Goal: Transaction & Acquisition: Obtain resource

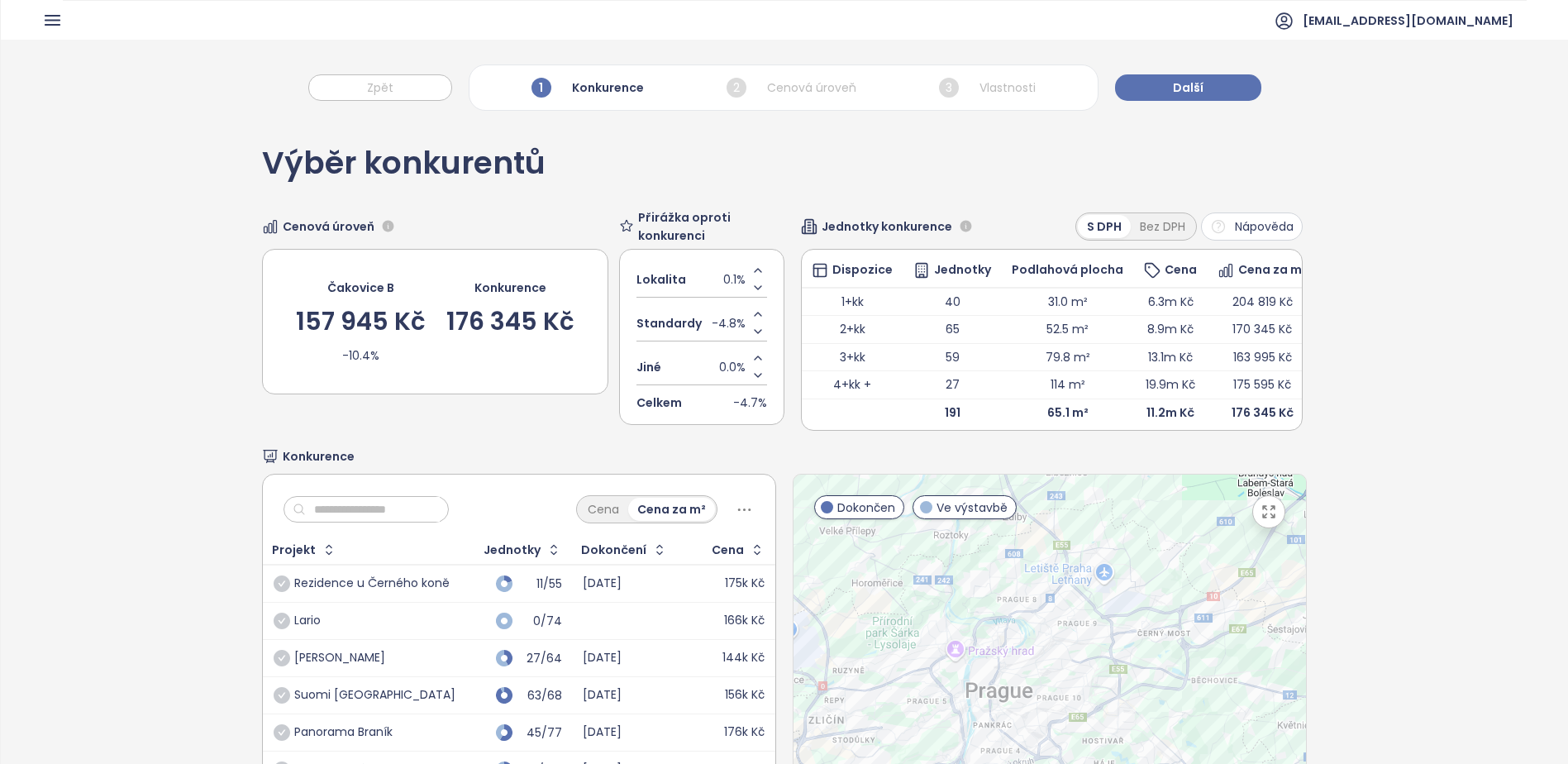
drag, startPoint x: 0, startPoint y: 0, endPoint x: 351, endPoint y: 311, distance: 469.0
click at [351, 283] on div "Čakovice B" at bounding box center [361, 288] width 67 height 19
click at [223, 446] on div "Výběr konkurentů Cenová úroveň Čakovice B 157 945 Kč -10.4% Konkurence 176 345 …" at bounding box center [784, 517] width 1567 height 797
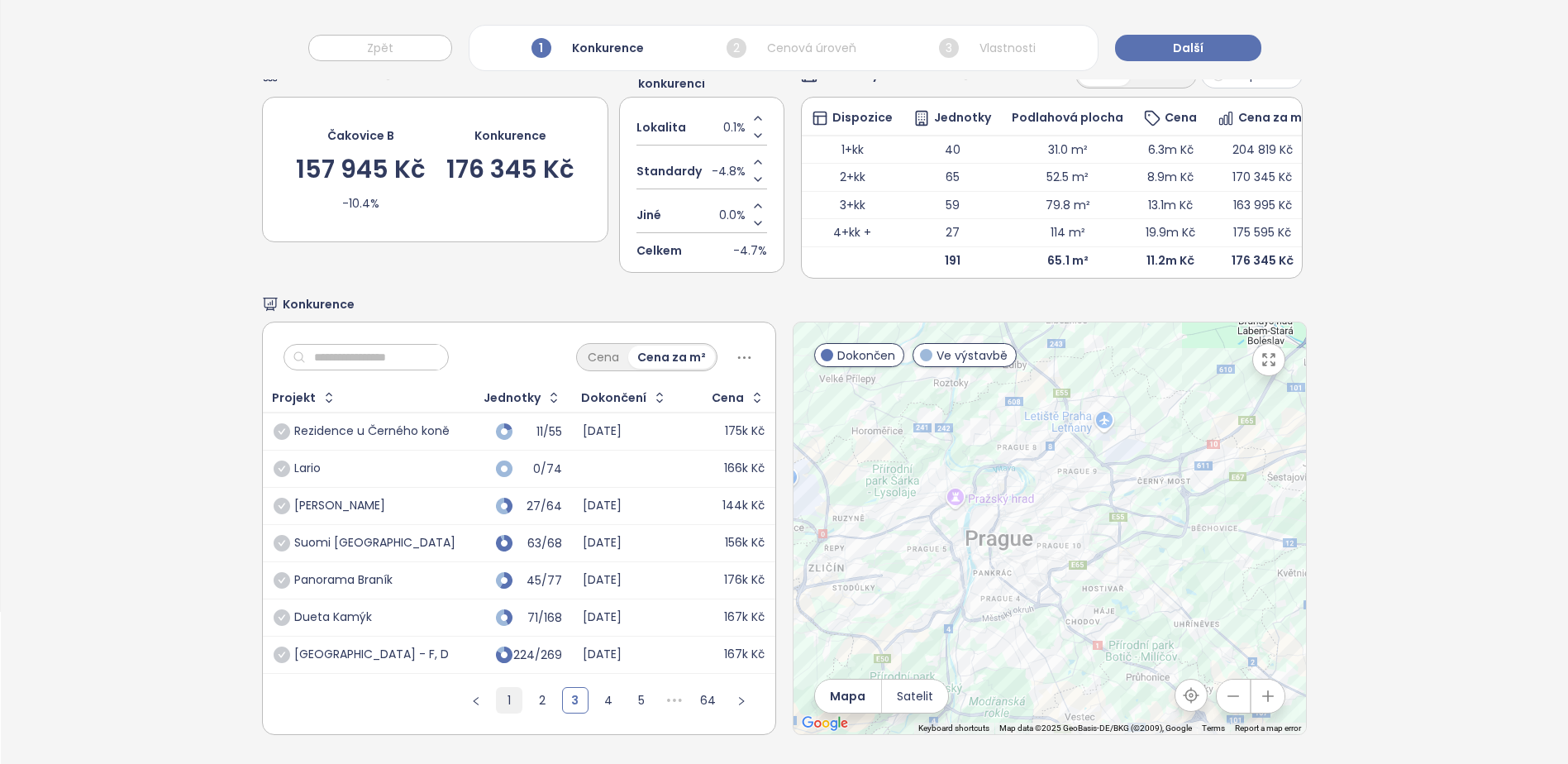
click at [500, 705] on link "1" at bounding box center [509, 700] width 24 height 24
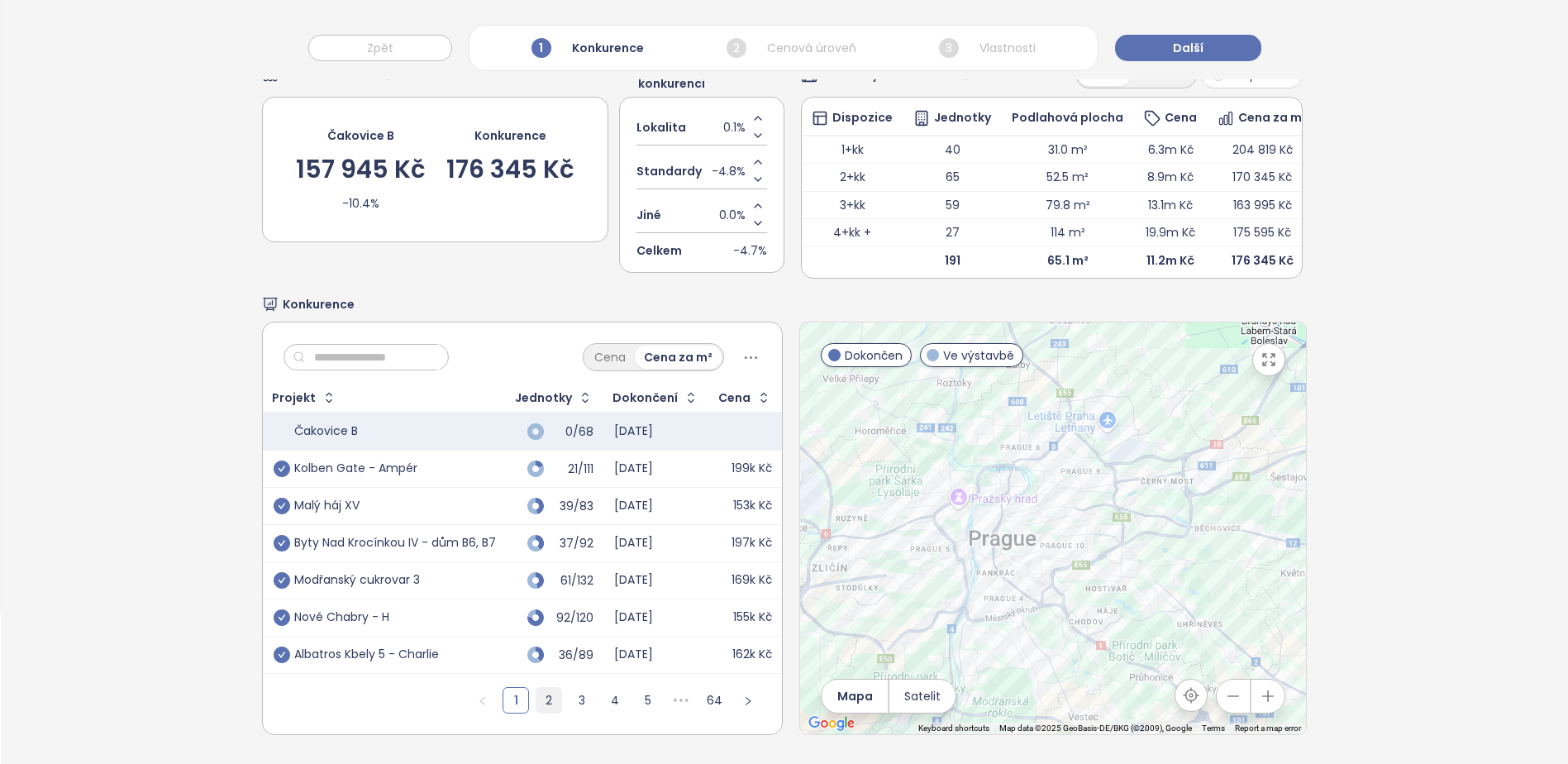
click at [539, 692] on link "2" at bounding box center [548, 700] width 24 height 24
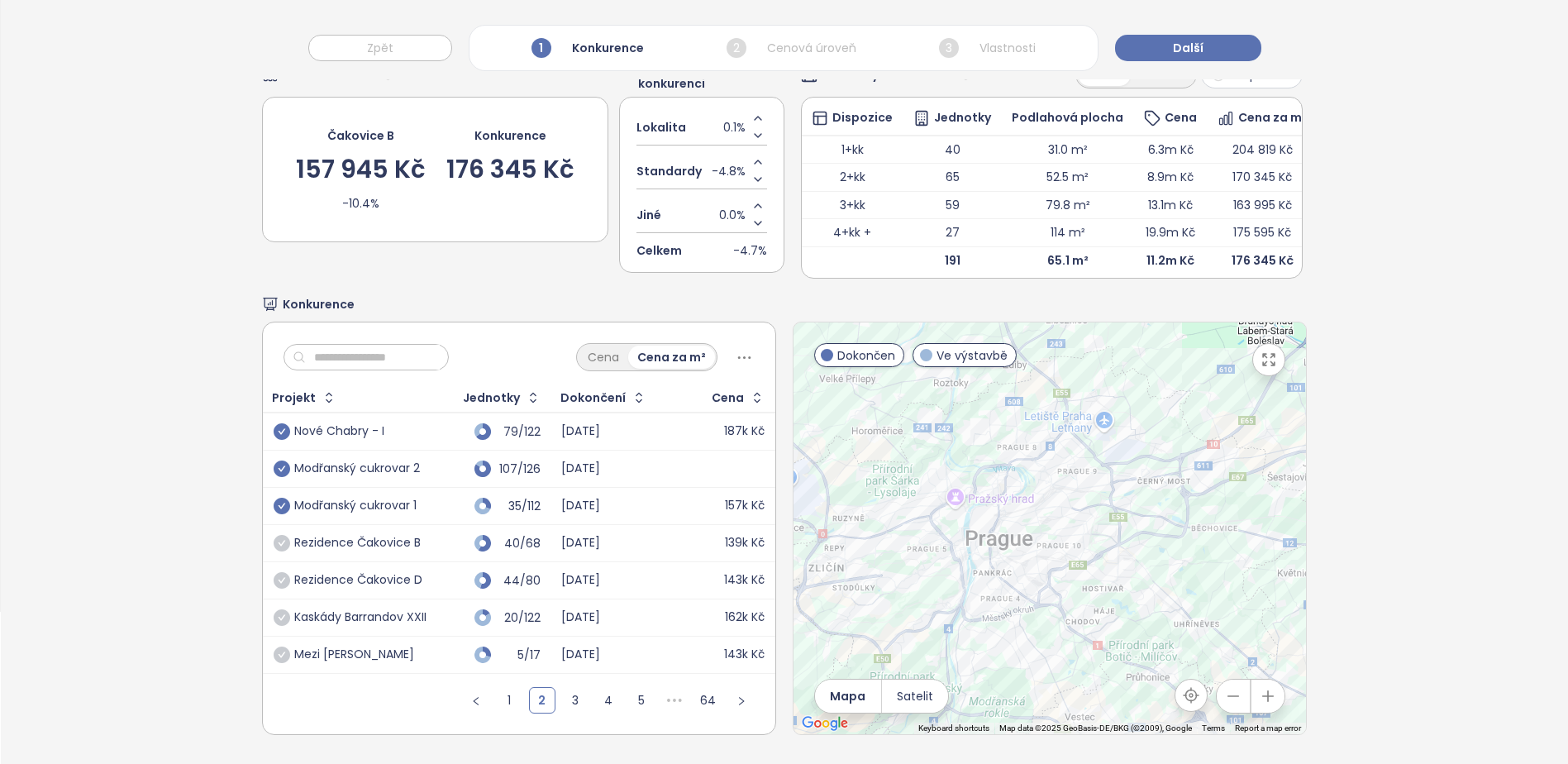
click at [298, 575] on div "Rezidence Čakovice D" at bounding box center [358, 581] width 128 height 15
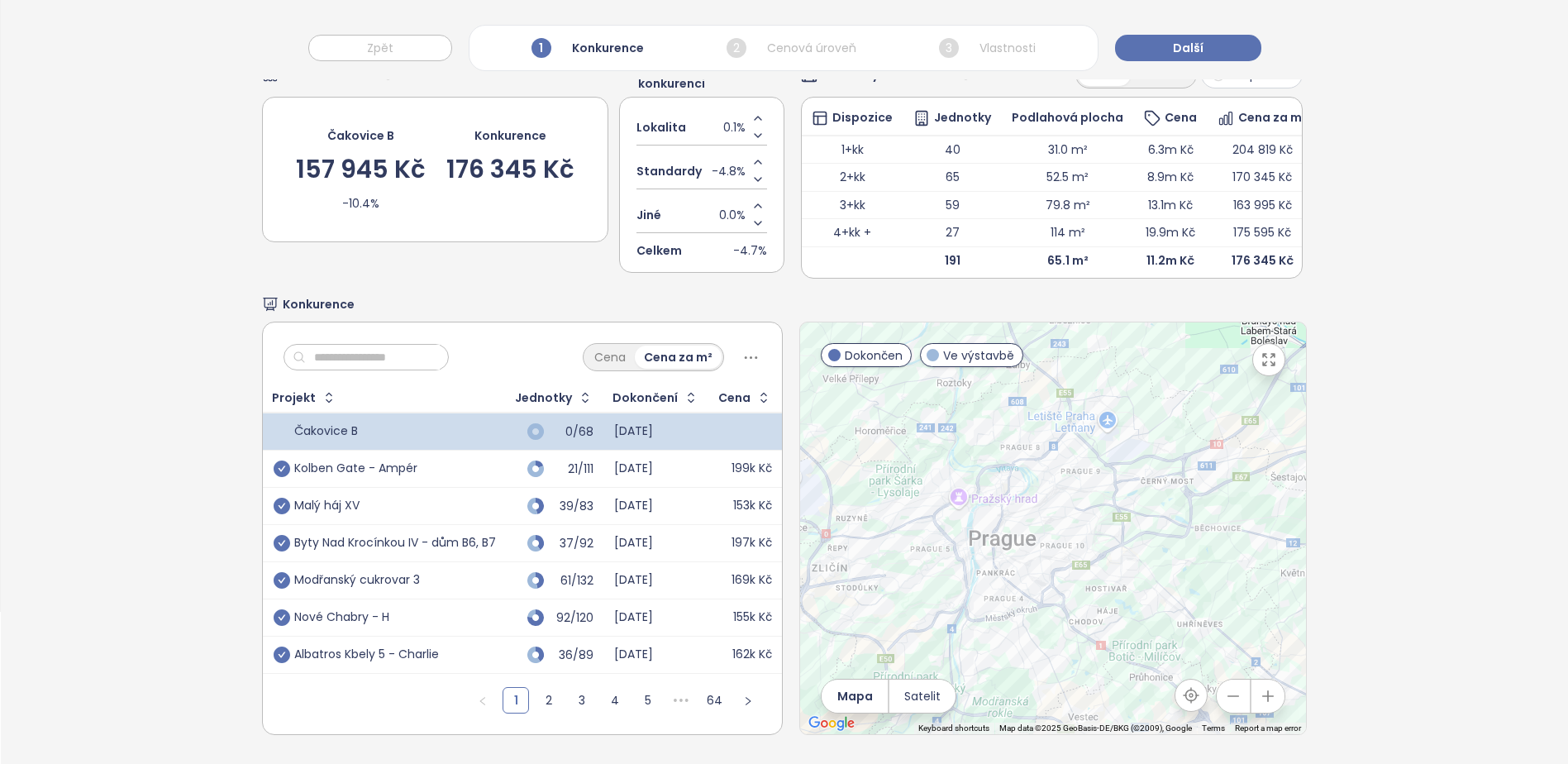
scroll to position [177, 0]
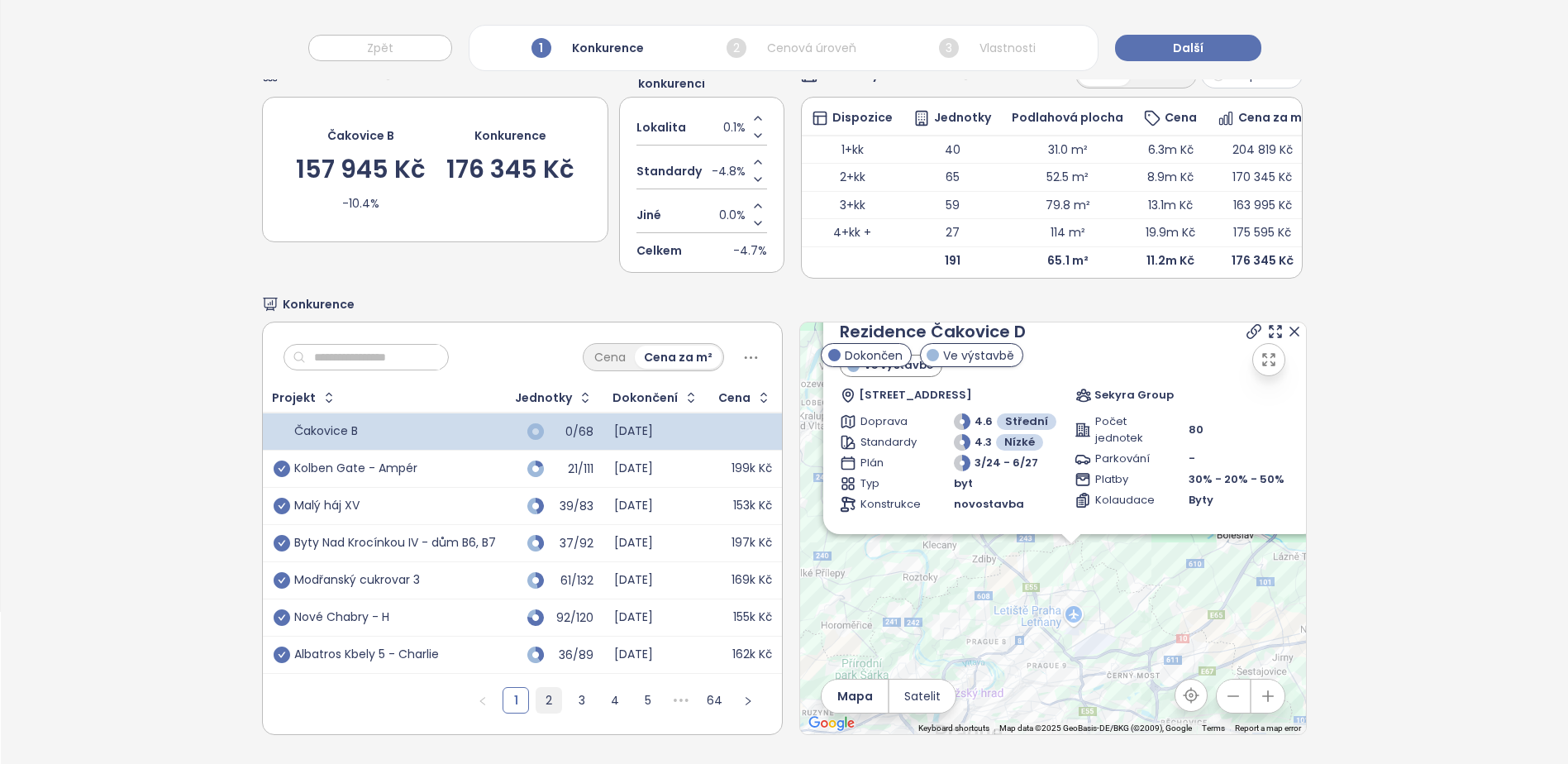
click at [544, 688] on link "2" at bounding box center [548, 700] width 24 height 24
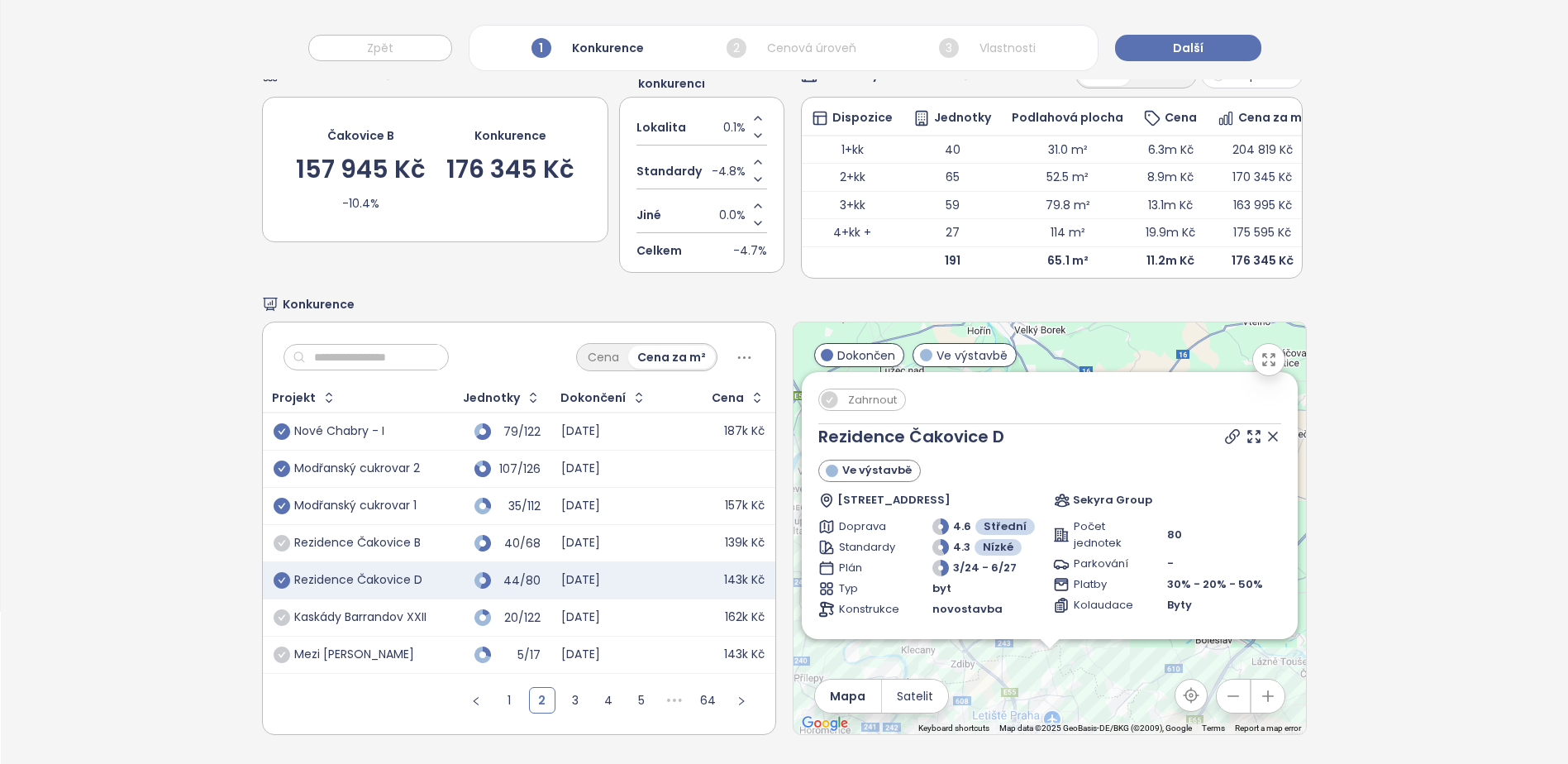
click at [278, 572] on icon "check-circle" at bounding box center [282, 581] width 17 height 17
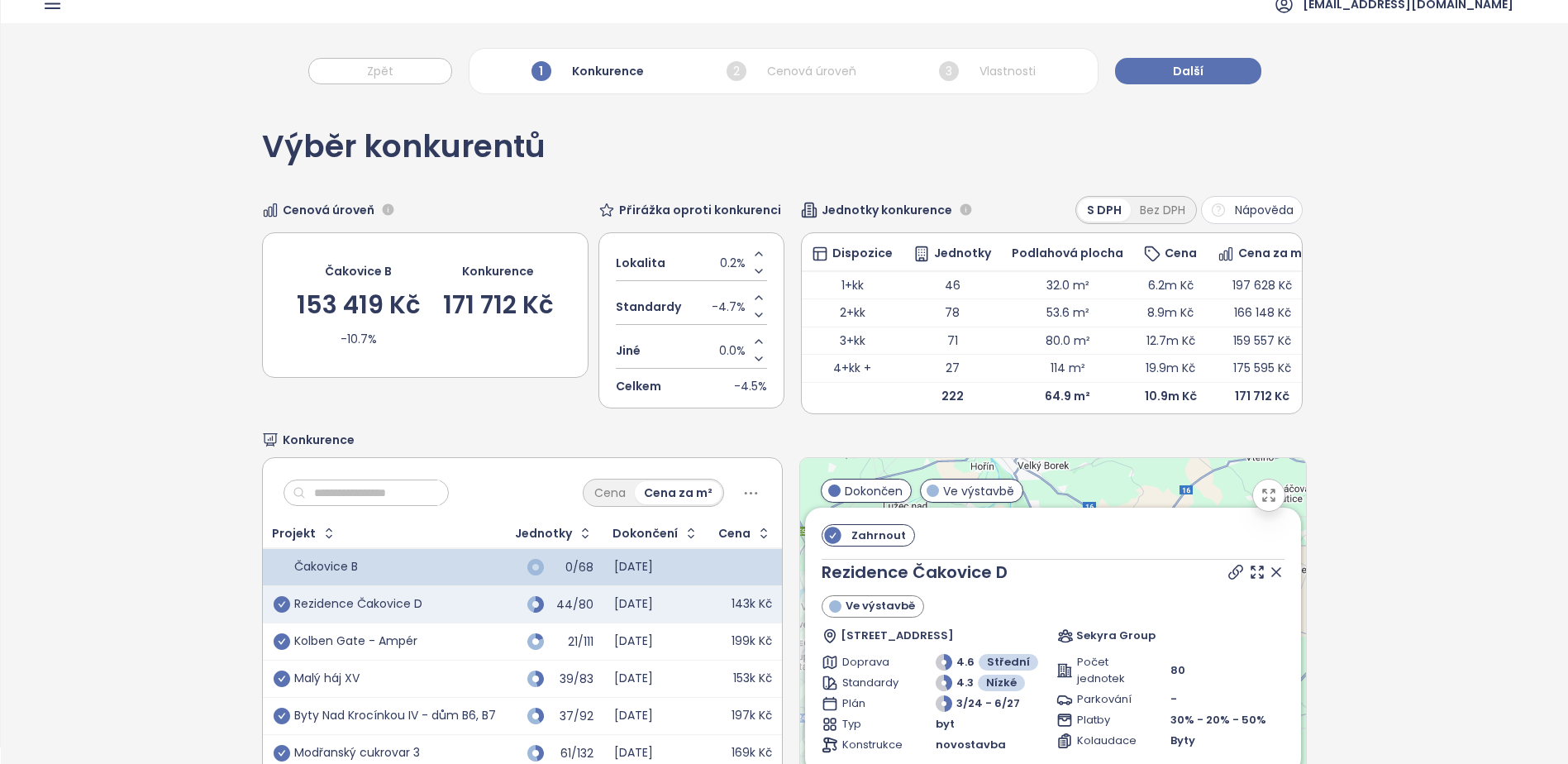
scroll to position [0, 0]
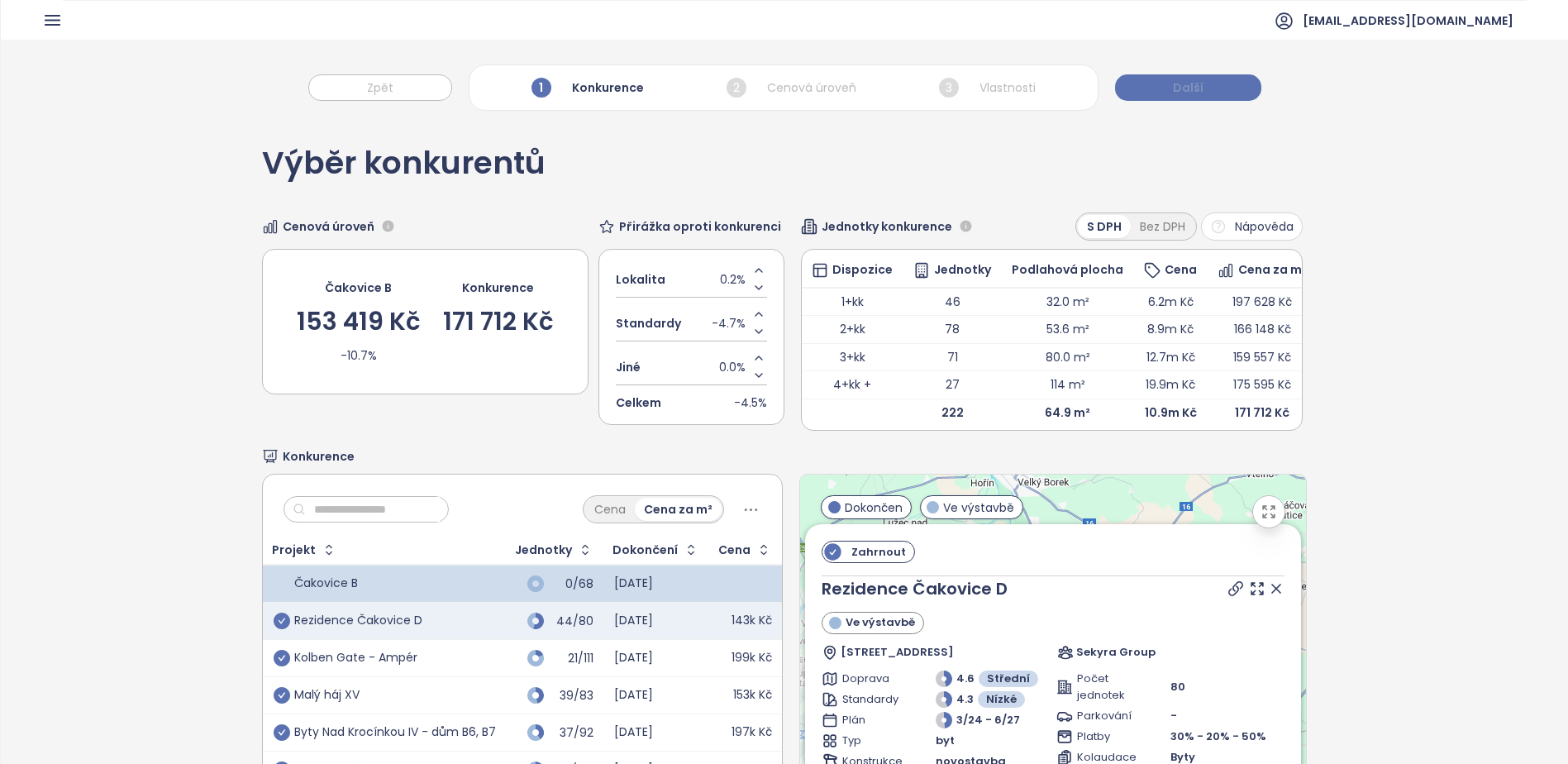
click at [1168, 79] on button "Další" at bounding box center [1189, 87] width 146 height 26
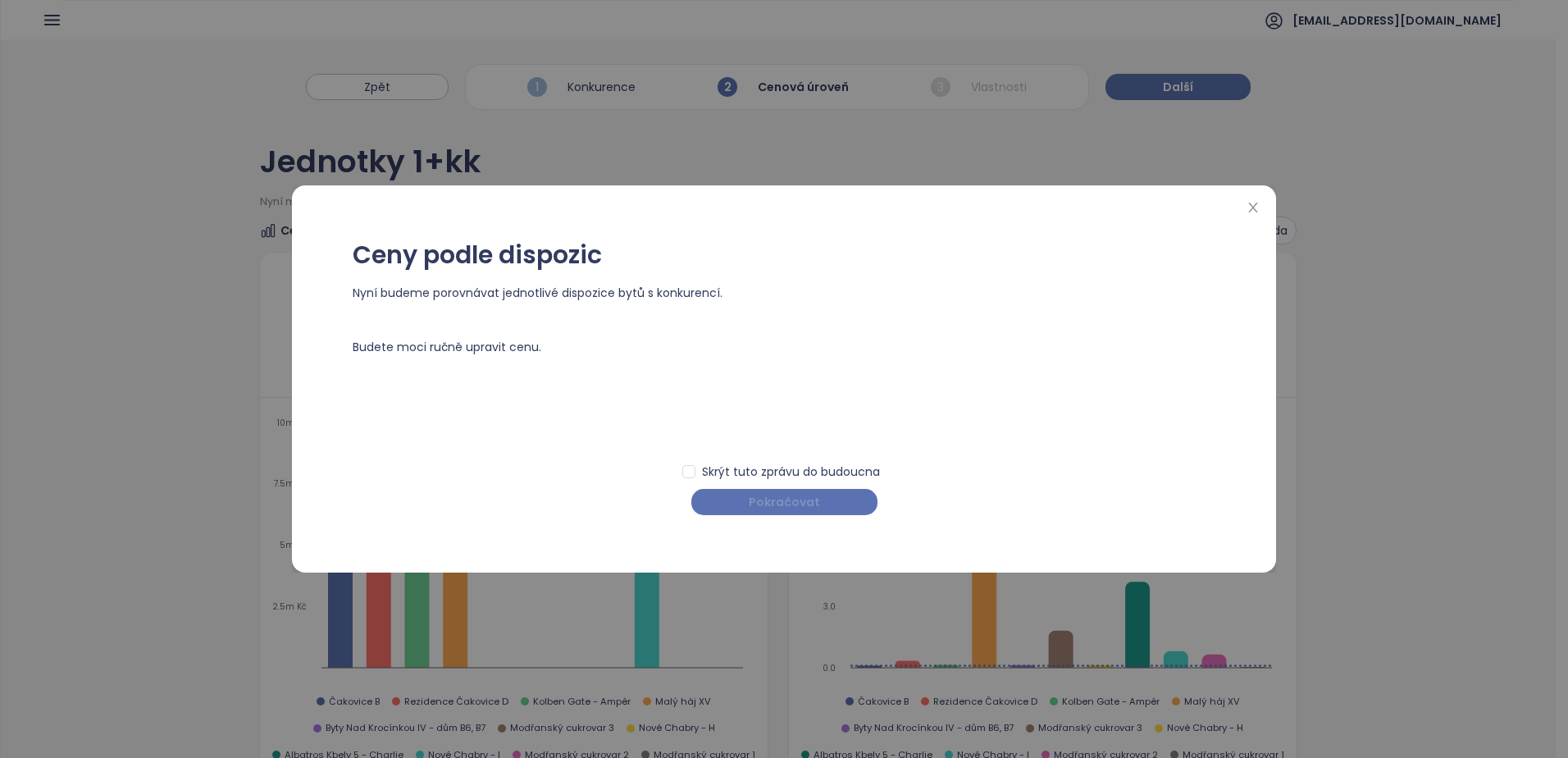
click at [795, 508] on span "Pokračovat" at bounding box center [784, 503] width 71 height 18
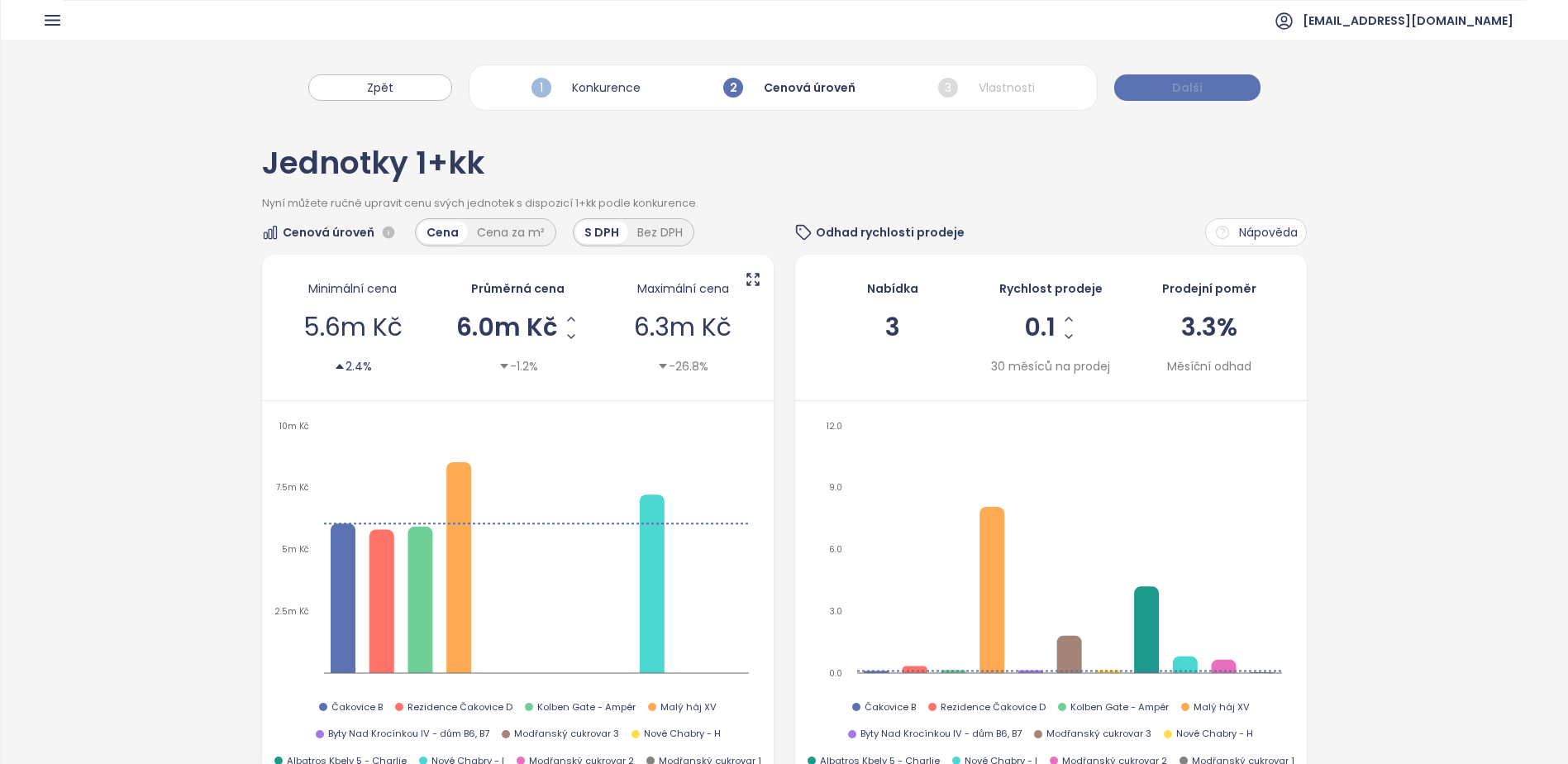
click at [1160, 84] on button "Další" at bounding box center [1188, 87] width 146 height 26
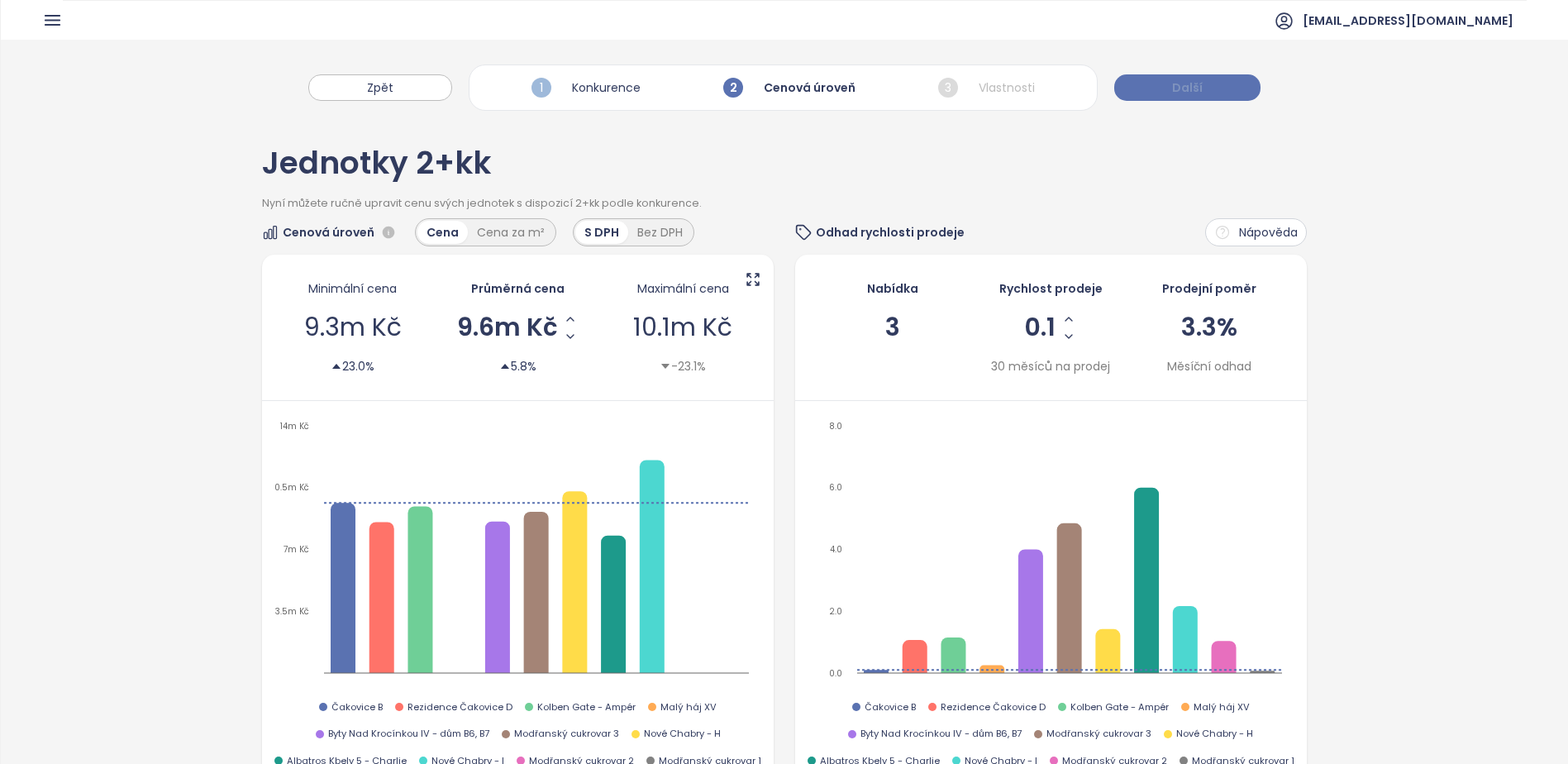
click at [1189, 80] on span "Další" at bounding box center [1187, 88] width 30 height 19
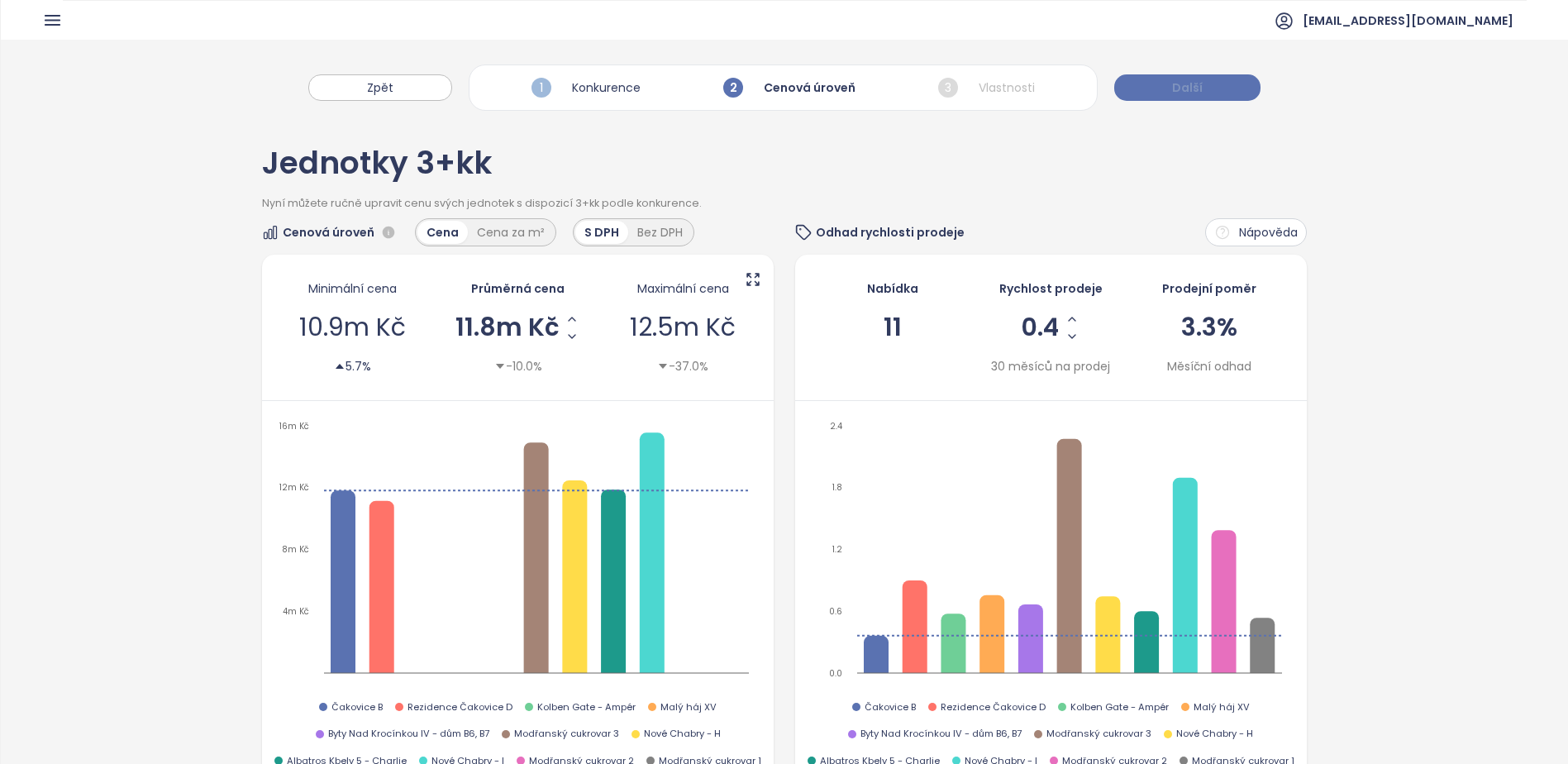
click at [1189, 80] on span "Další" at bounding box center [1187, 88] width 30 height 19
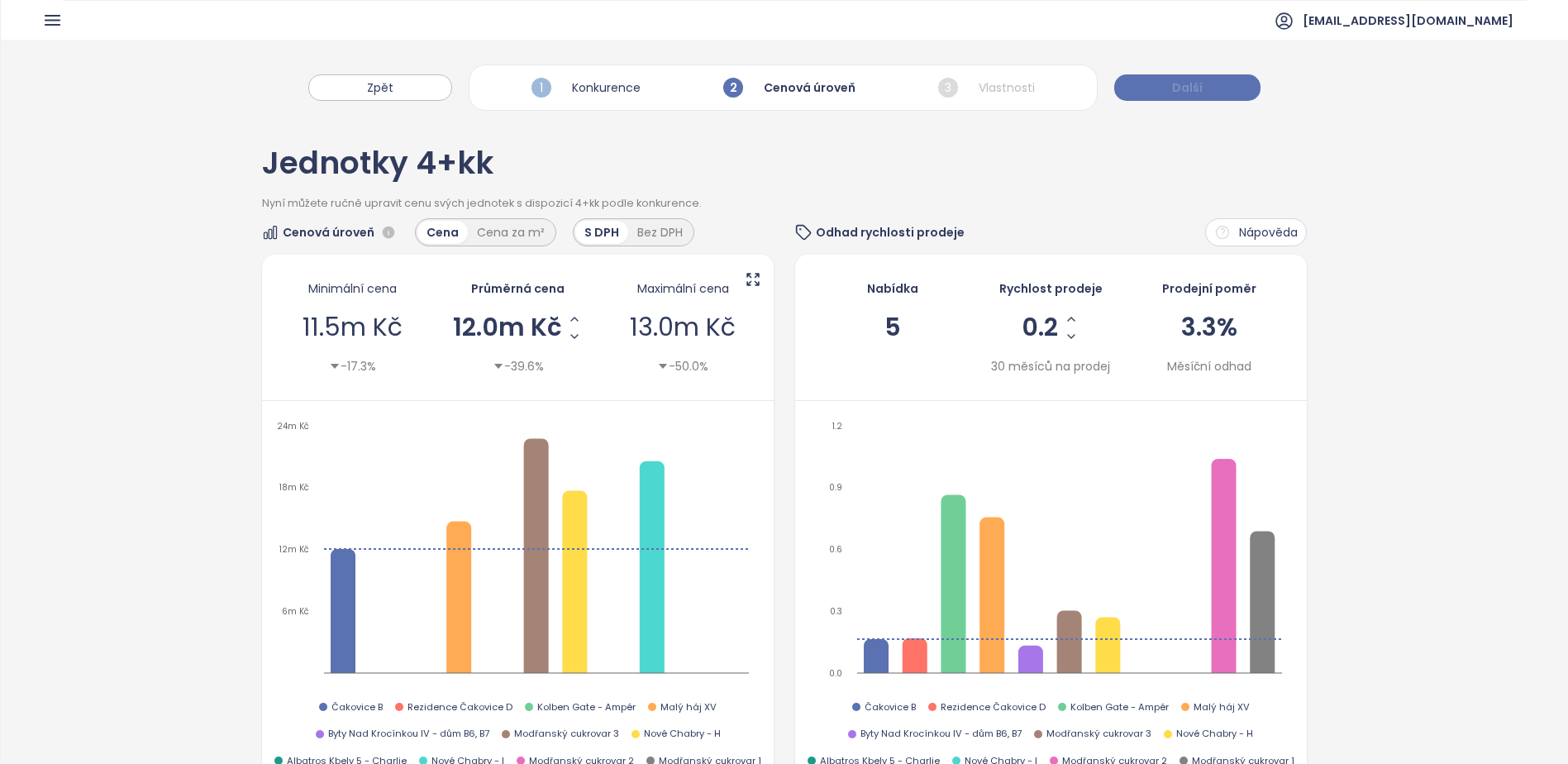
click at [1189, 80] on span "Další" at bounding box center [1187, 88] width 30 height 19
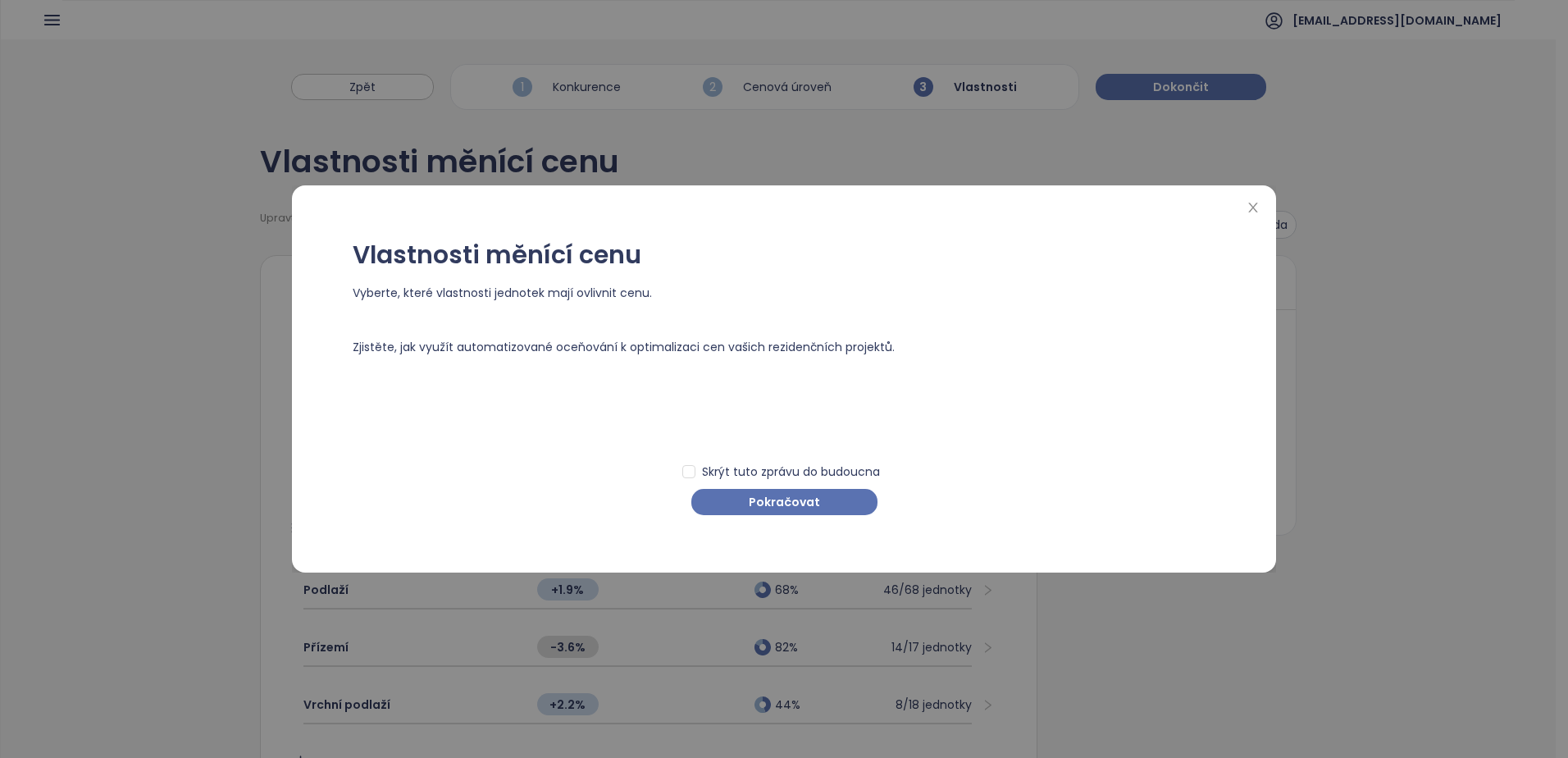
drag, startPoint x: 776, startPoint y: 514, endPoint x: 778, endPoint y: 503, distance: 11.2
click at [777, 513] on button "Pokračovat" at bounding box center [784, 502] width 186 height 26
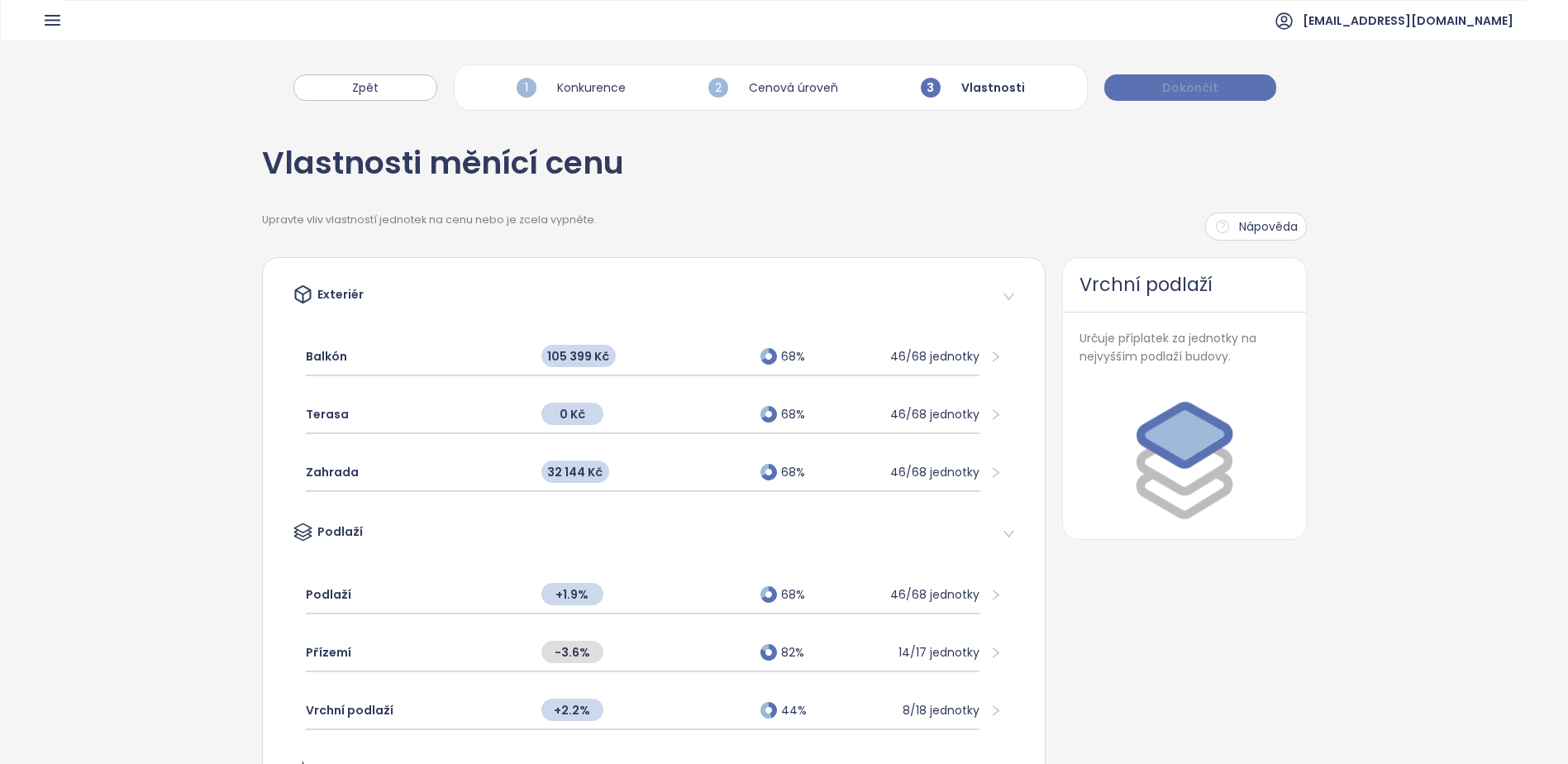
click at [1170, 94] on span "Dokončit" at bounding box center [1190, 88] width 56 height 19
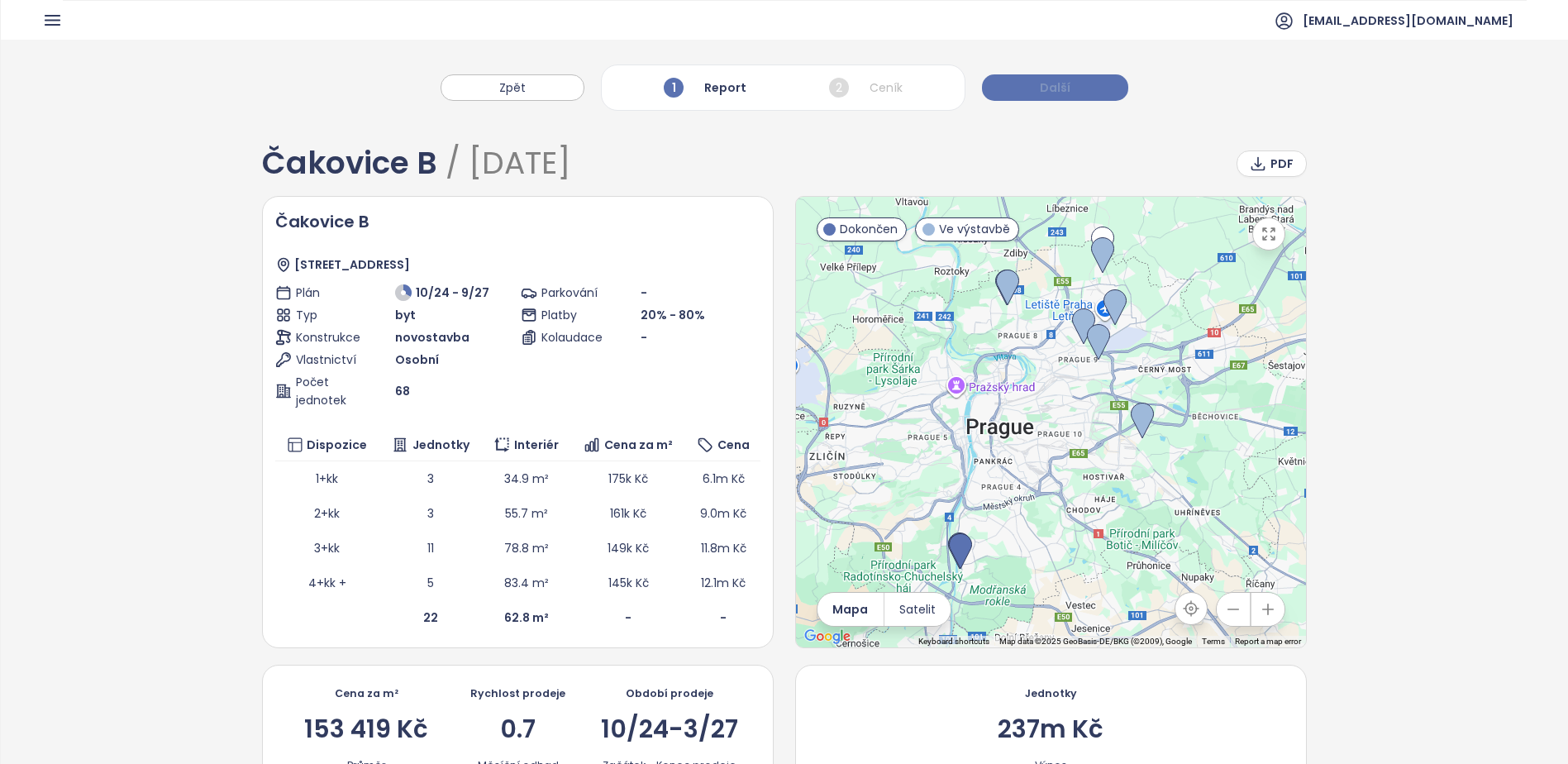
click at [1036, 85] on button "Další" at bounding box center [1055, 87] width 146 height 26
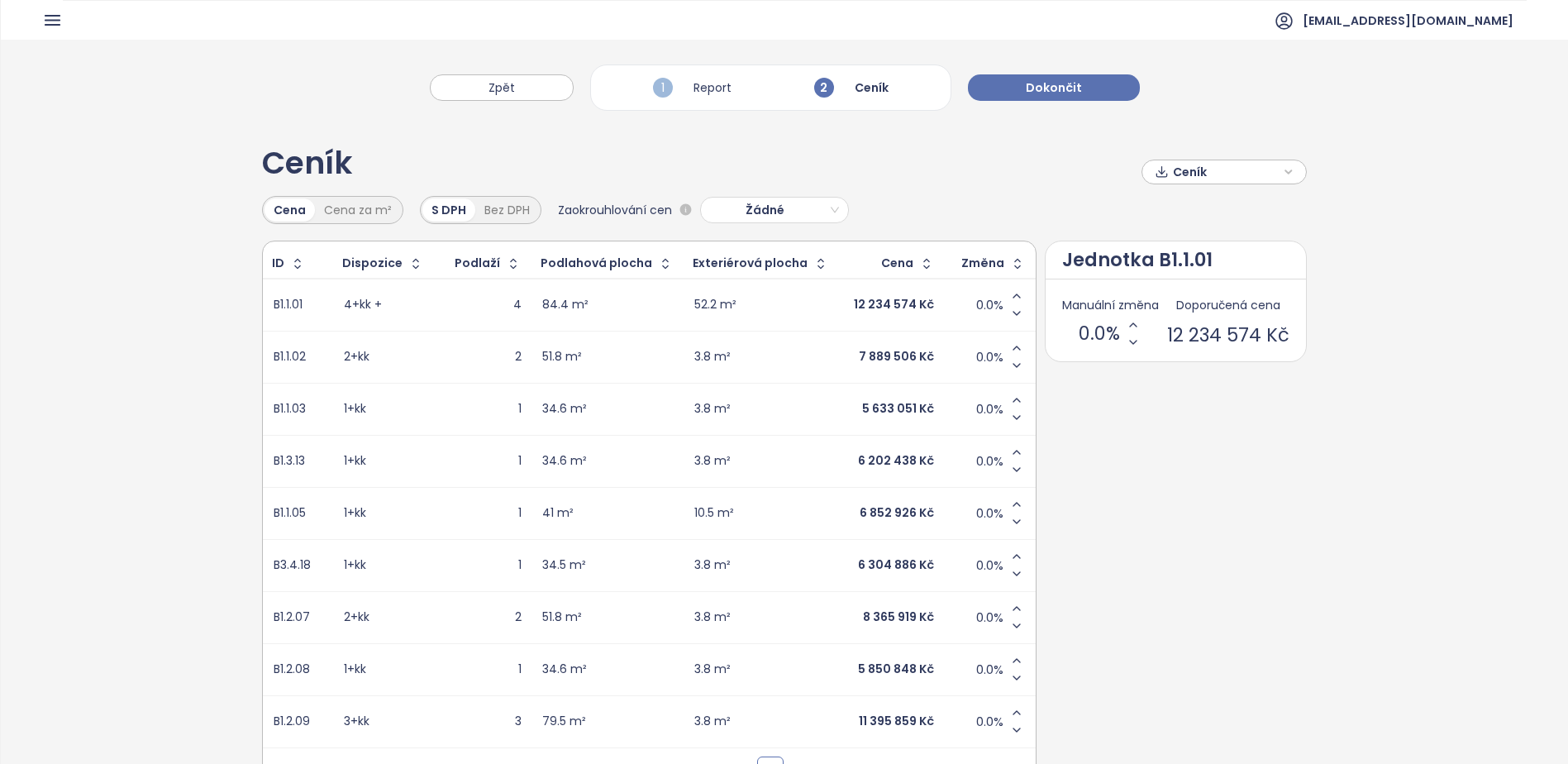
click at [1215, 165] on span "Ceník" at bounding box center [1226, 172] width 107 height 24
click at [1200, 250] on span "Stáhnout" at bounding box center [1203, 255] width 58 height 19
click at [1015, 162] on div "Ceník Ceník" at bounding box center [784, 172] width 1045 height 48
click at [1038, 90] on span "Dokončit" at bounding box center [1053, 88] width 56 height 19
